Goal: Check status: Check status

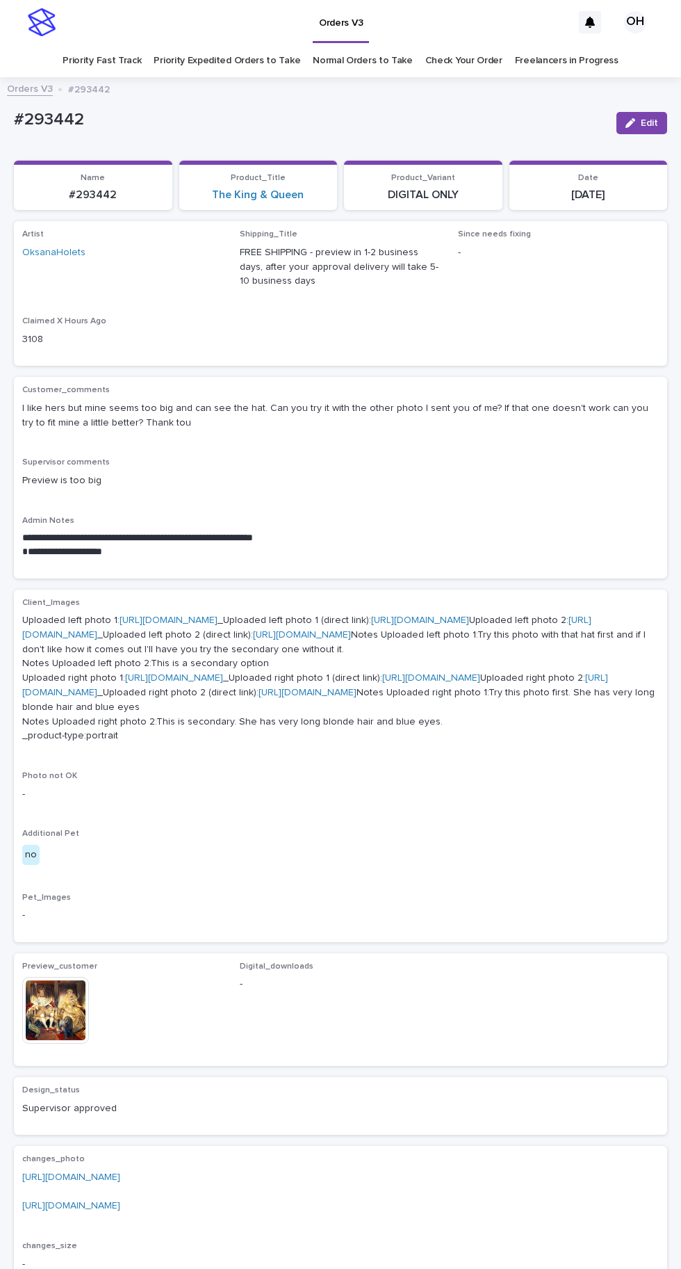
click at [457, 60] on link "Check Your Order" at bounding box center [463, 60] width 77 height 33
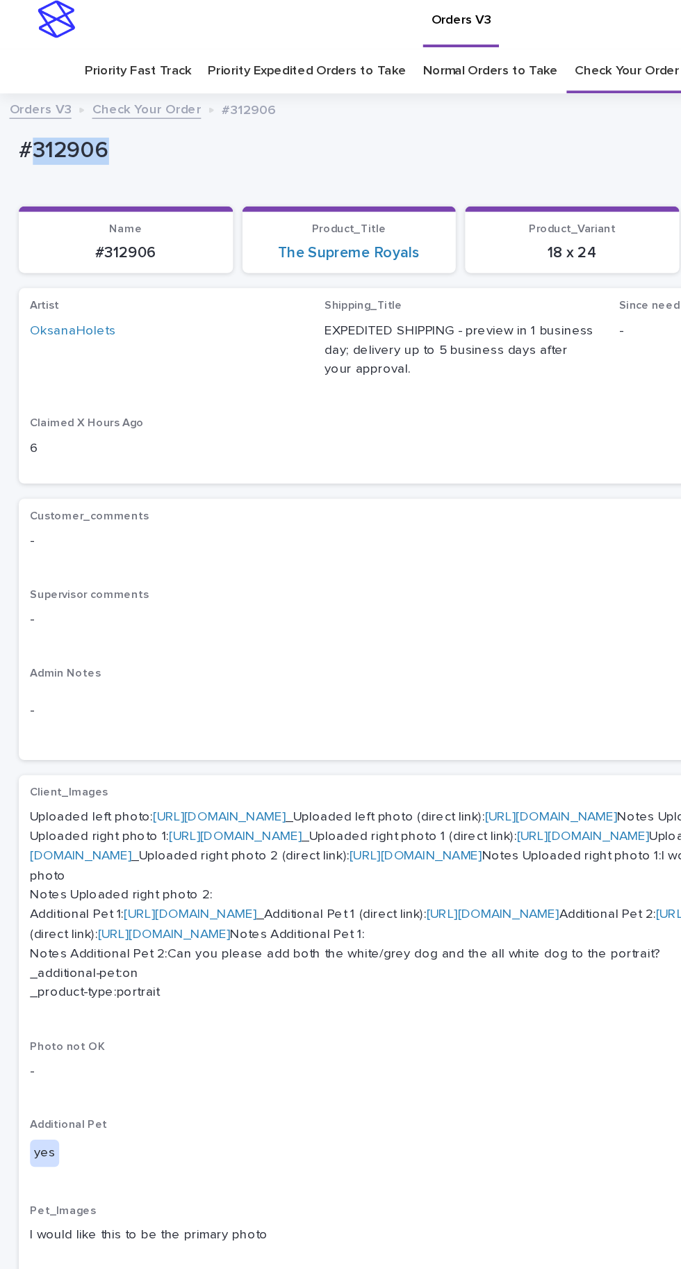
copy p "312906"
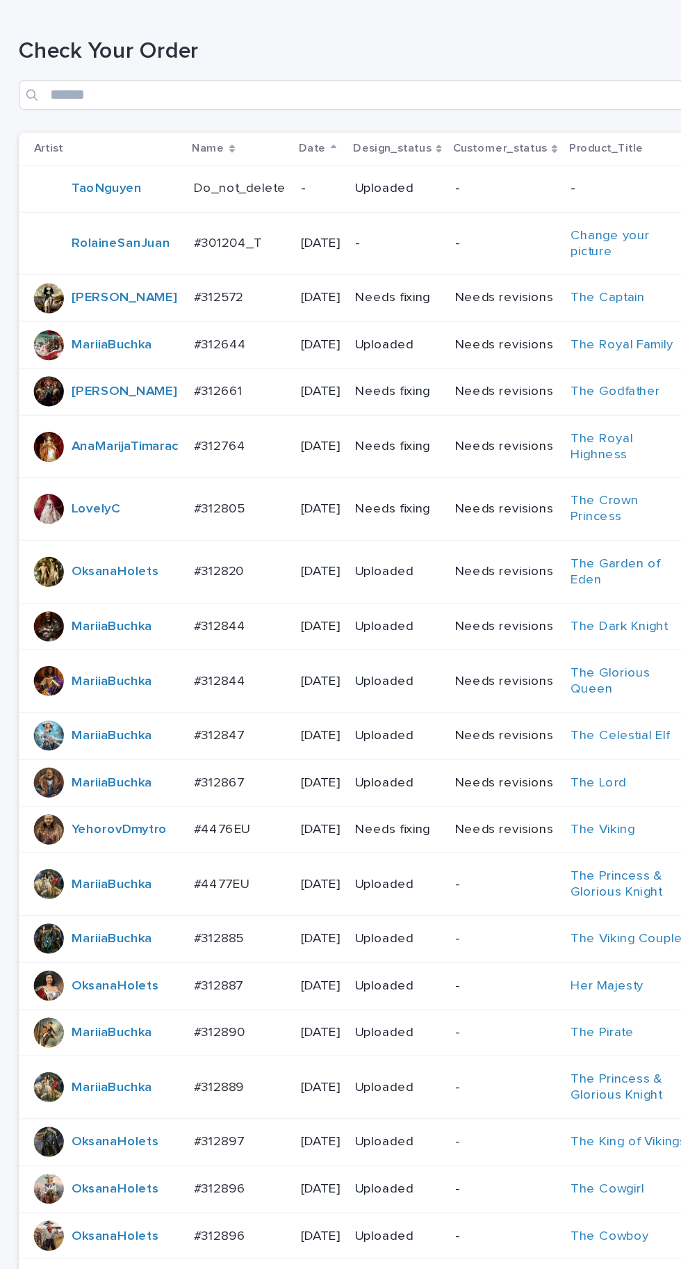
scroll to position [428, 0]
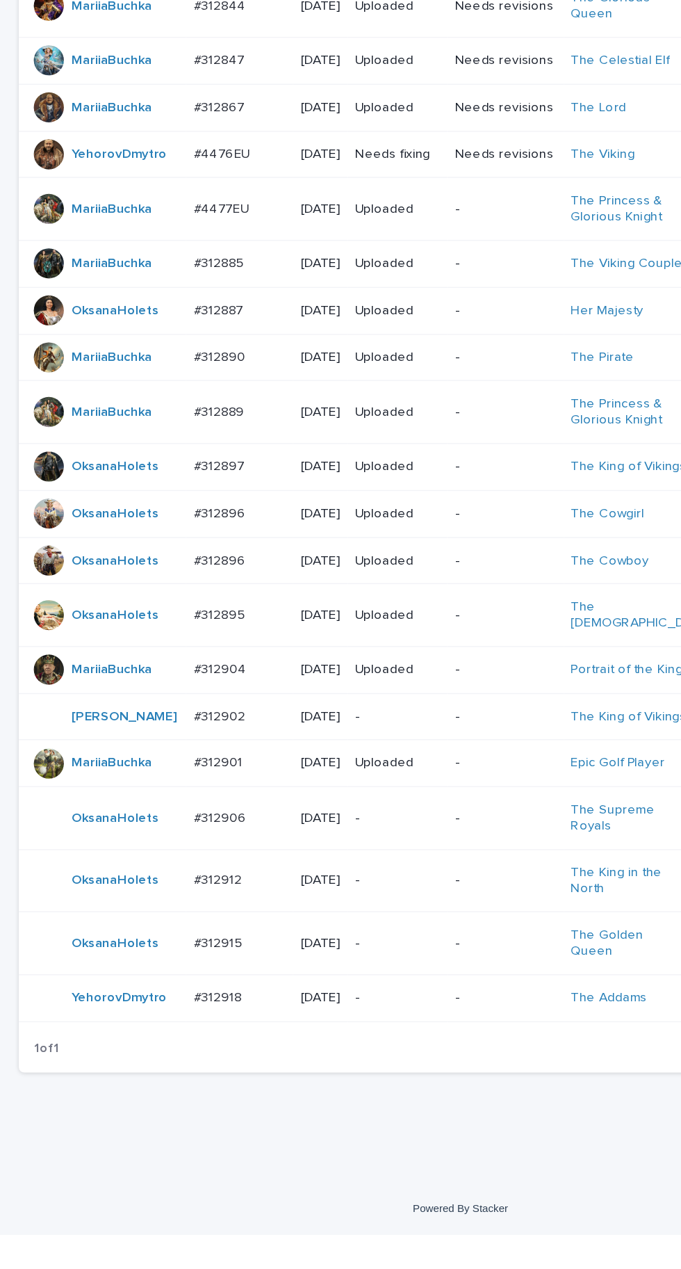
click at [188, 972] on div "#312906 #312906" at bounding box center [177, 960] width 68 height 23
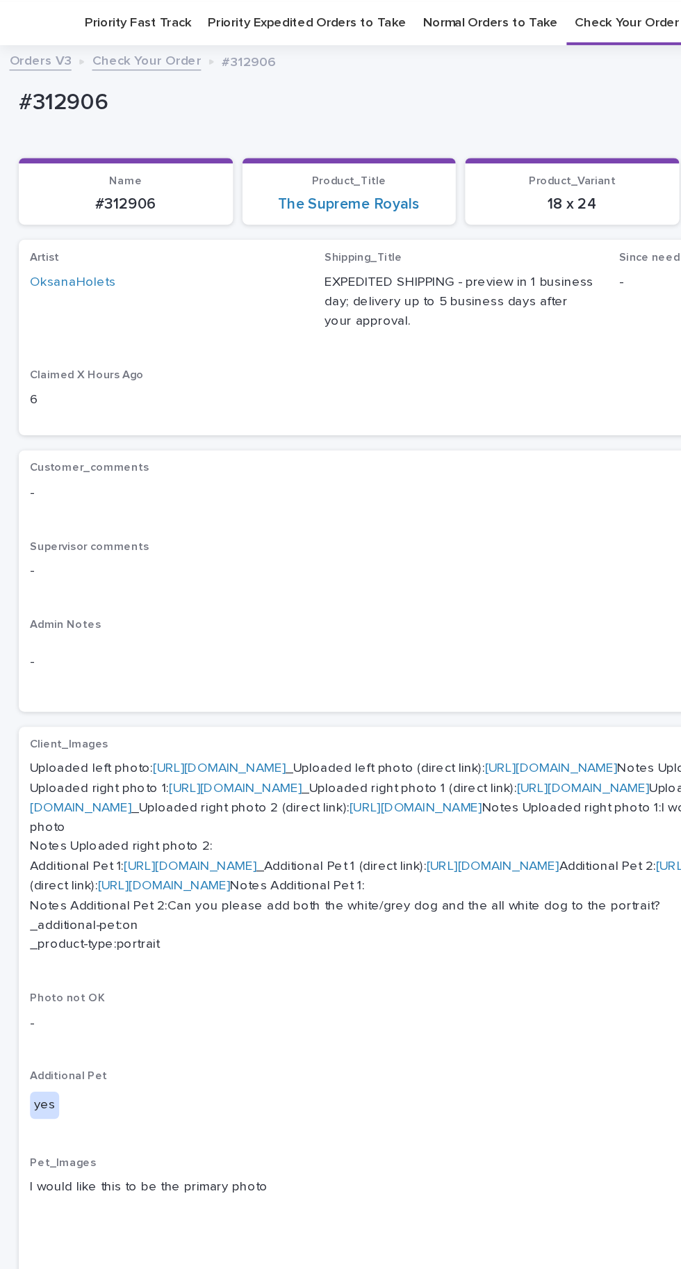
click at [211, 568] on link "[URL][DOMAIN_NAME]" at bounding box center [162, 568] width 98 height 10
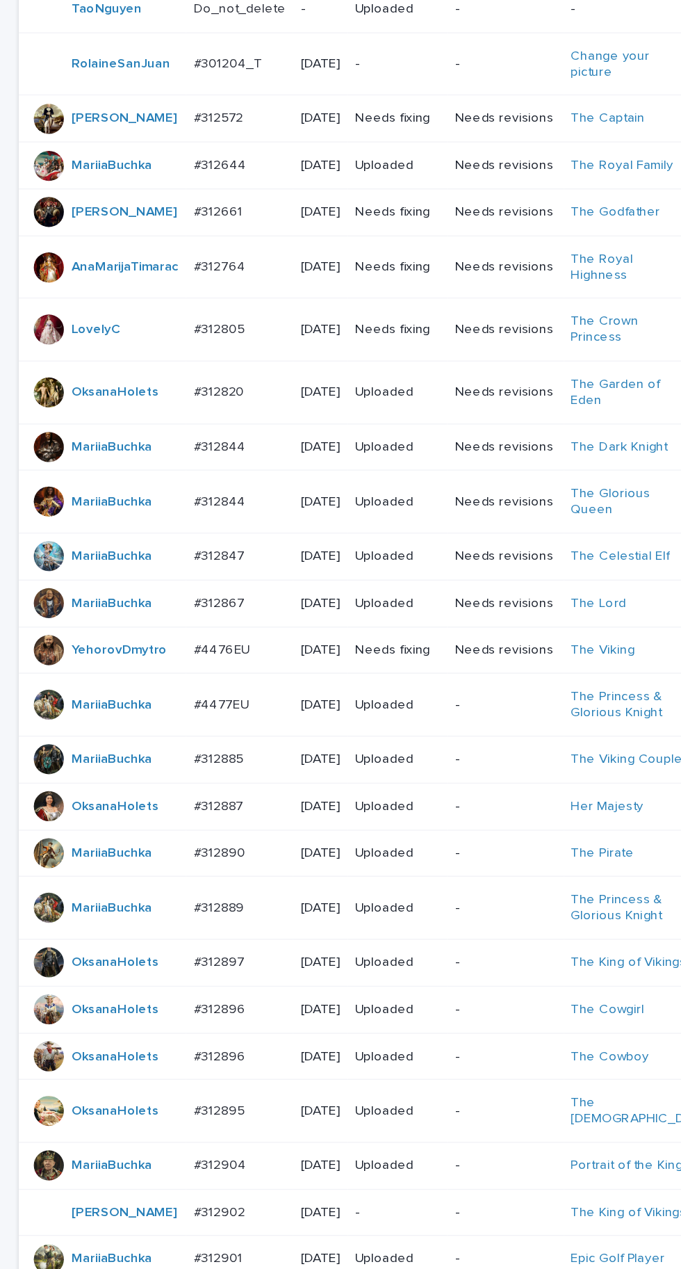
scroll to position [428, 0]
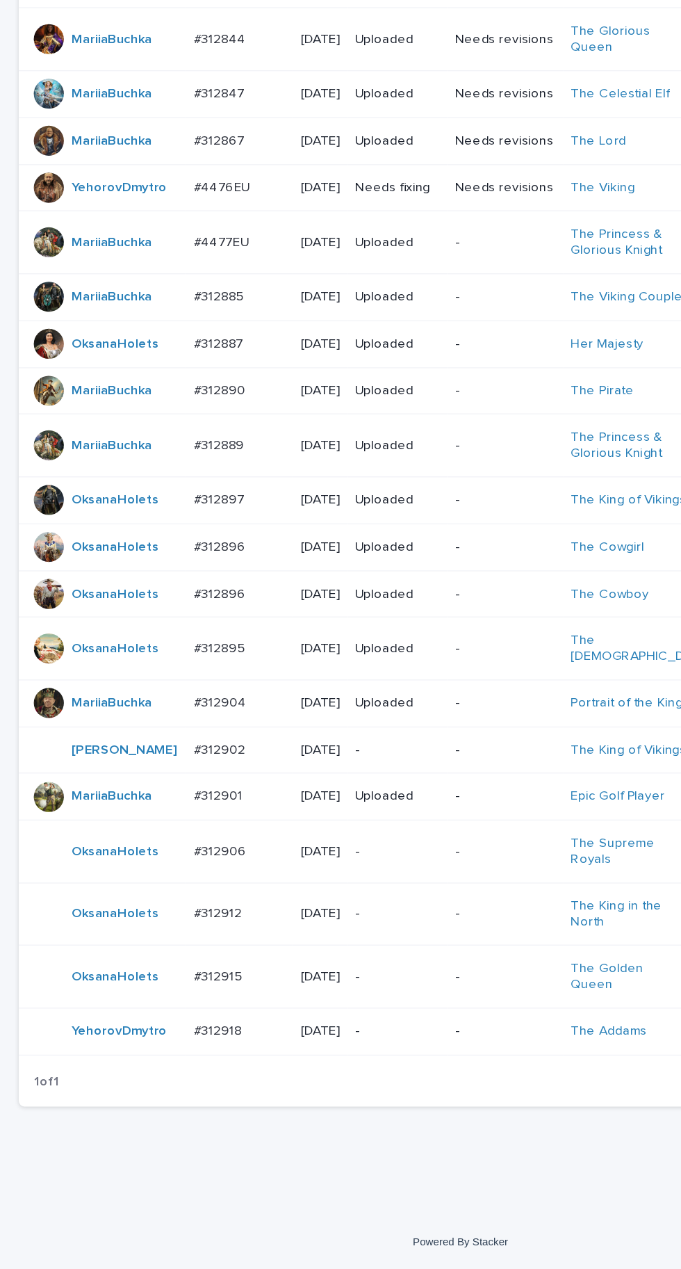
click at [163, 984] on td "#312906 #312906" at bounding box center [177, 960] width 79 height 47
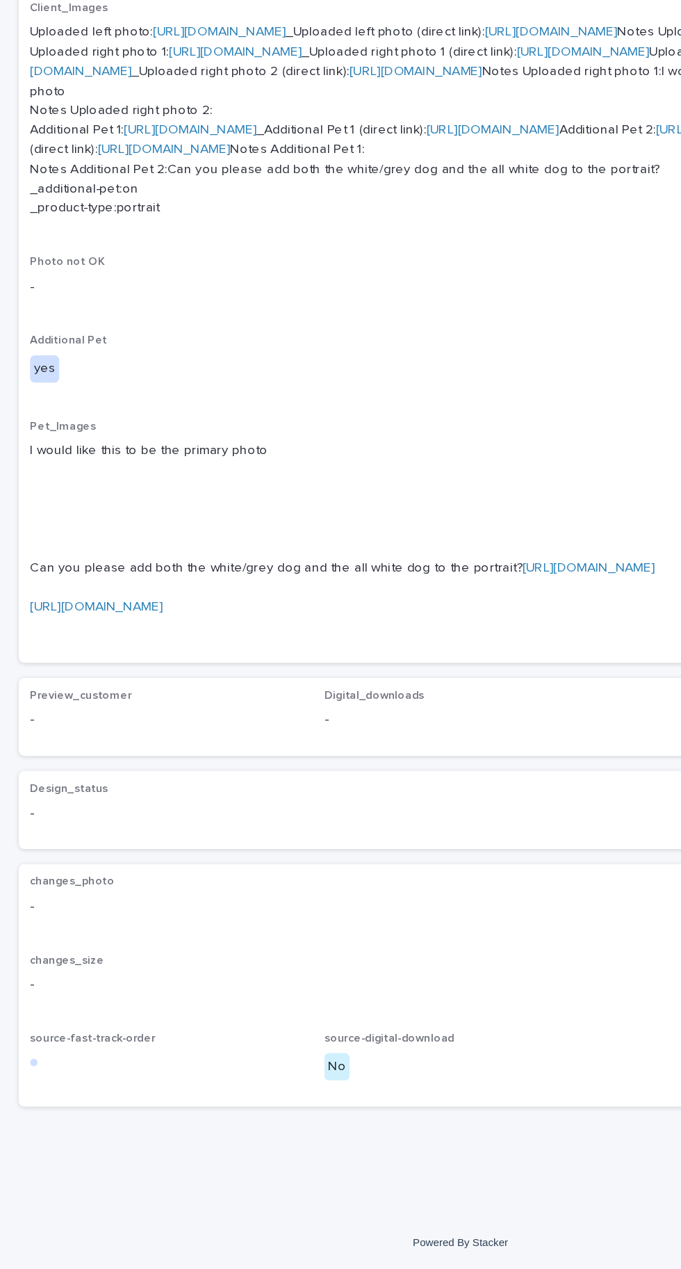
scroll to position [44, 0]
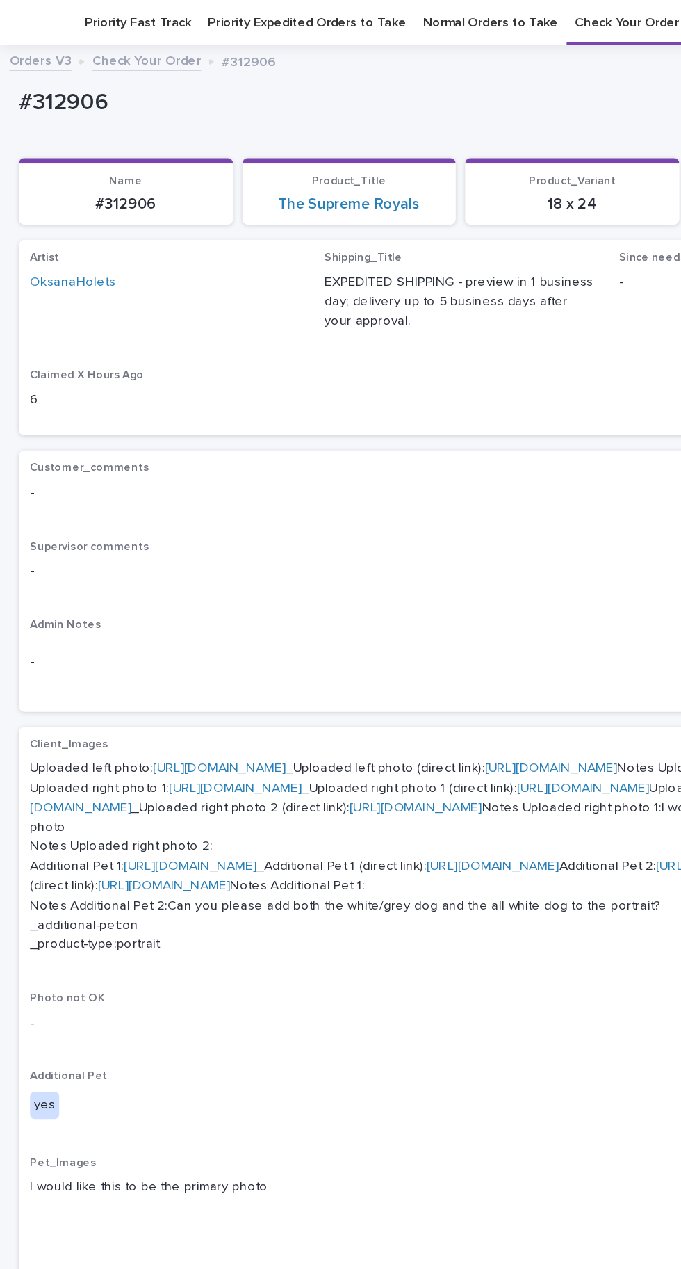
click at [223, 587] on link "[URL][DOMAIN_NAME]" at bounding box center [174, 583] width 98 height 10
click at [190, 645] on link "[URL][DOMAIN_NAME]" at bounding box center [141, 640] width 98 height 10
